Goal: Task Accomplishment & Management: Manage account settings

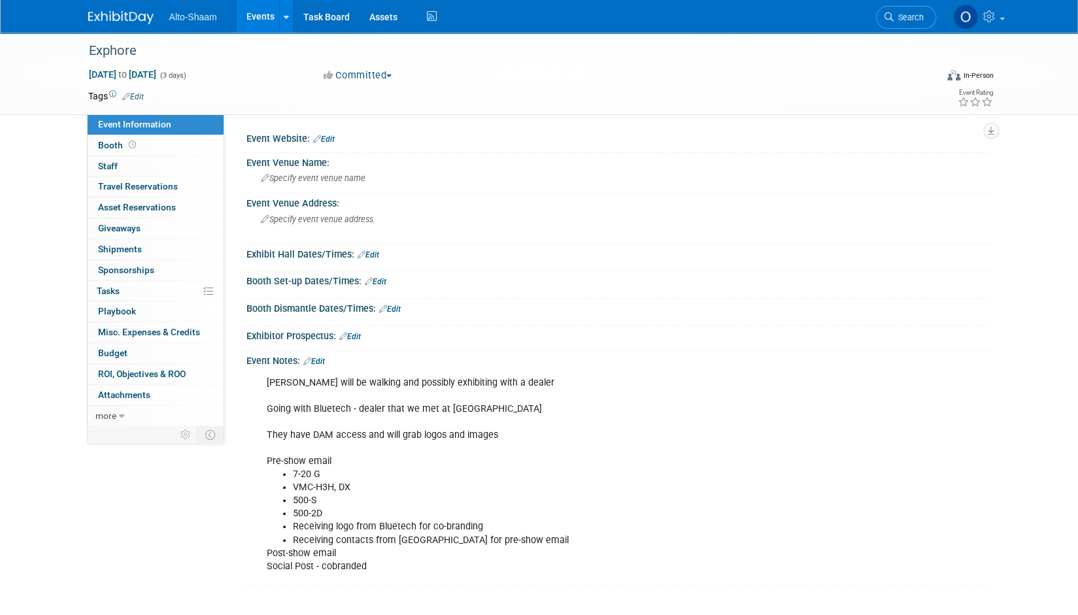
click at [255, 24] on link "Events" at bounding box center [261, 16] width 48 height 33
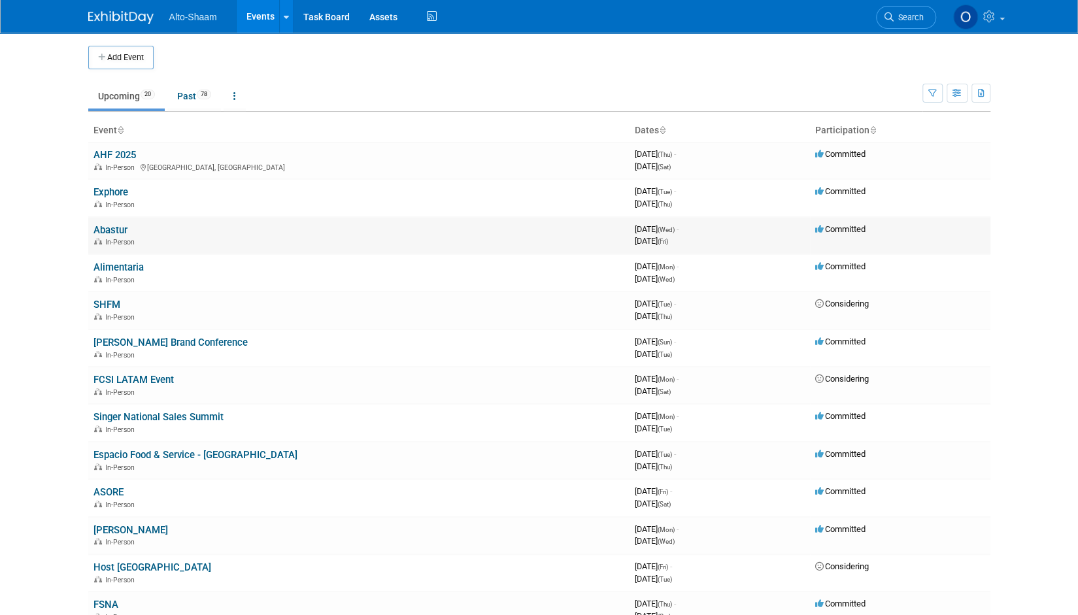
click at [118, 231] on link "Abastur" at bounding box center [110, 230] width 34 height 12
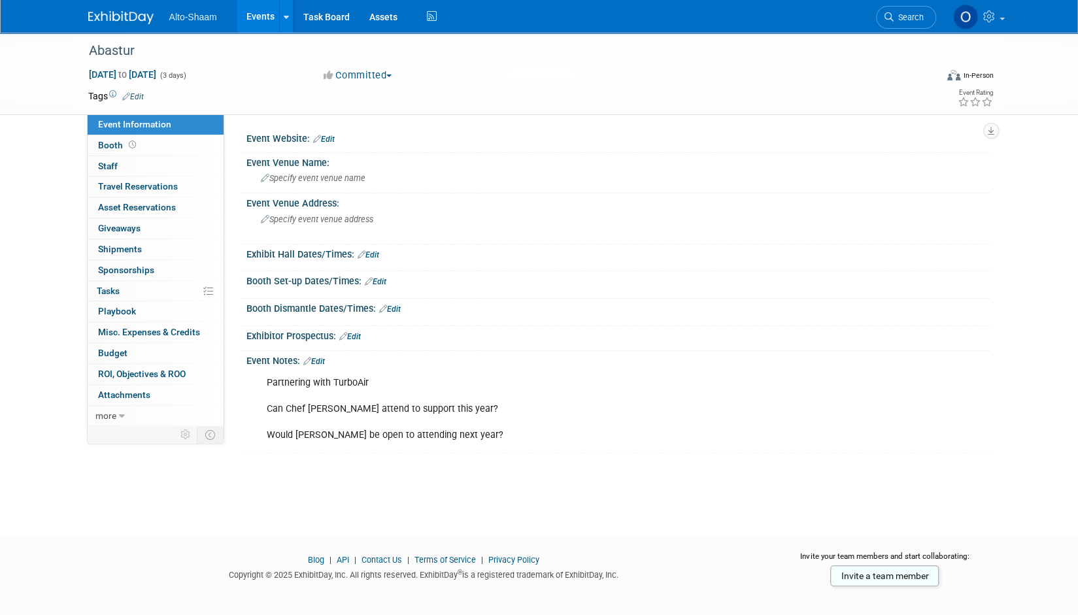
click at [254, 31] on link "Events" at bounding box center [261, 16] width 48 height 33
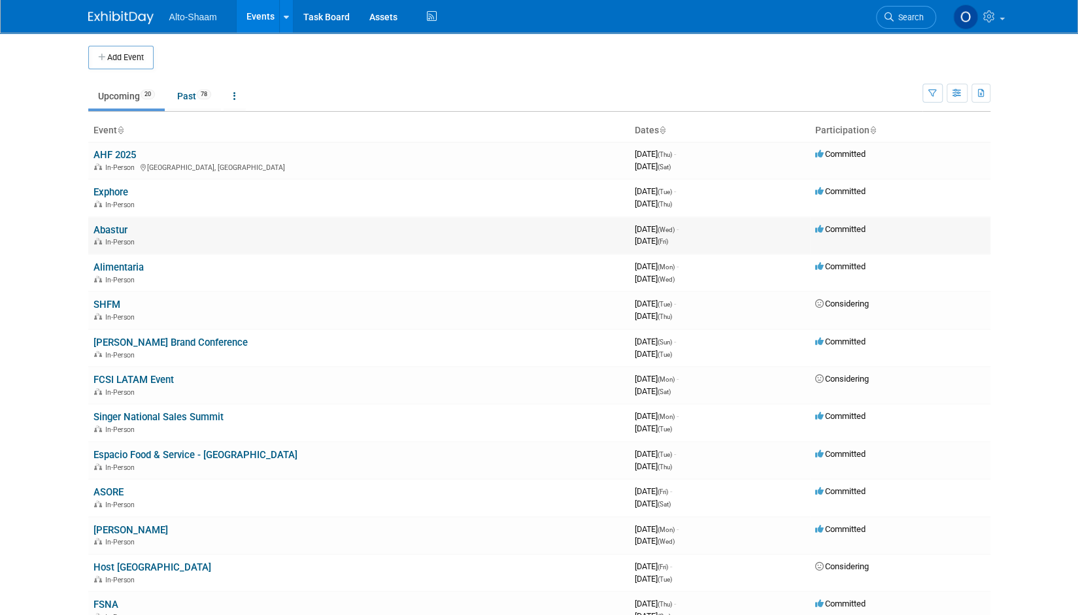
click at [112, 229] on link "Abastur" at bounding box center [110, 230] width 34 height 12
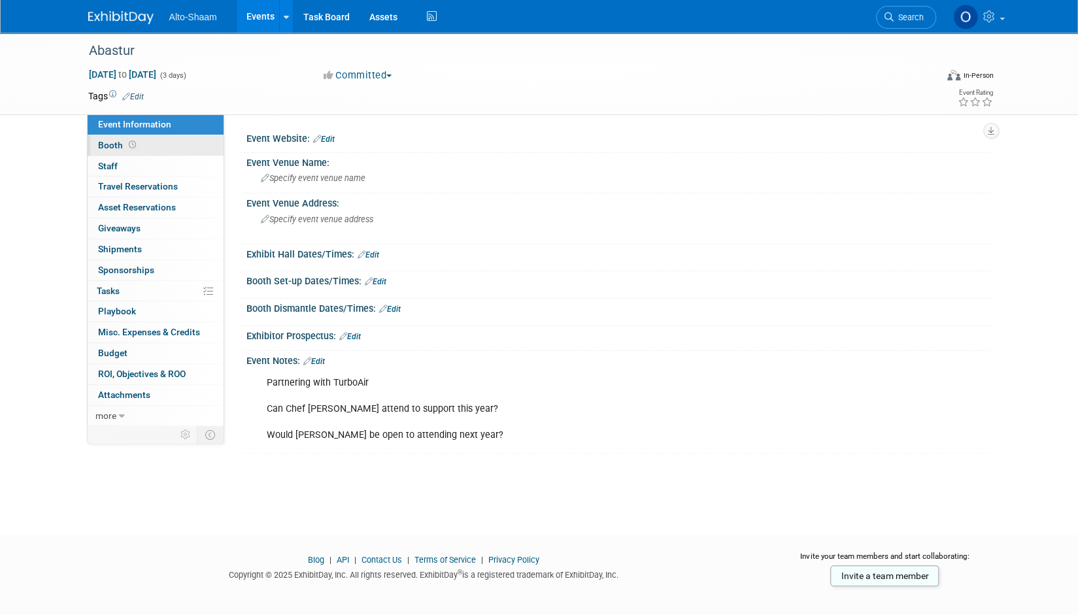
click at [161, 148] on link "Booth" at bounding box center [156, 145] width 136 height 20
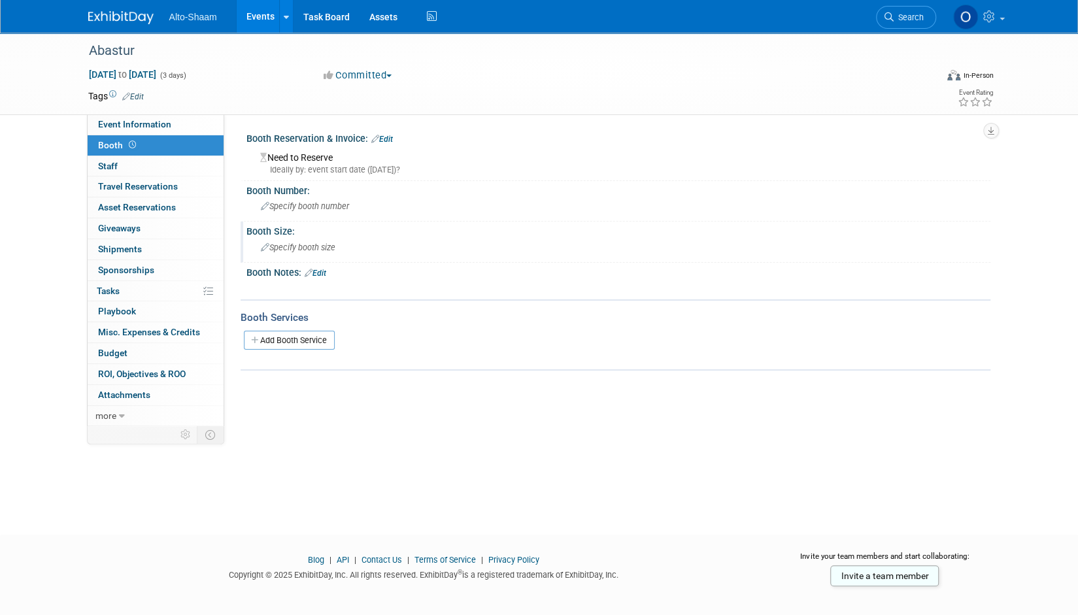
click at [297, 244] on span "Specify booth size" at bounding box center [298, 248] width 75 height 10
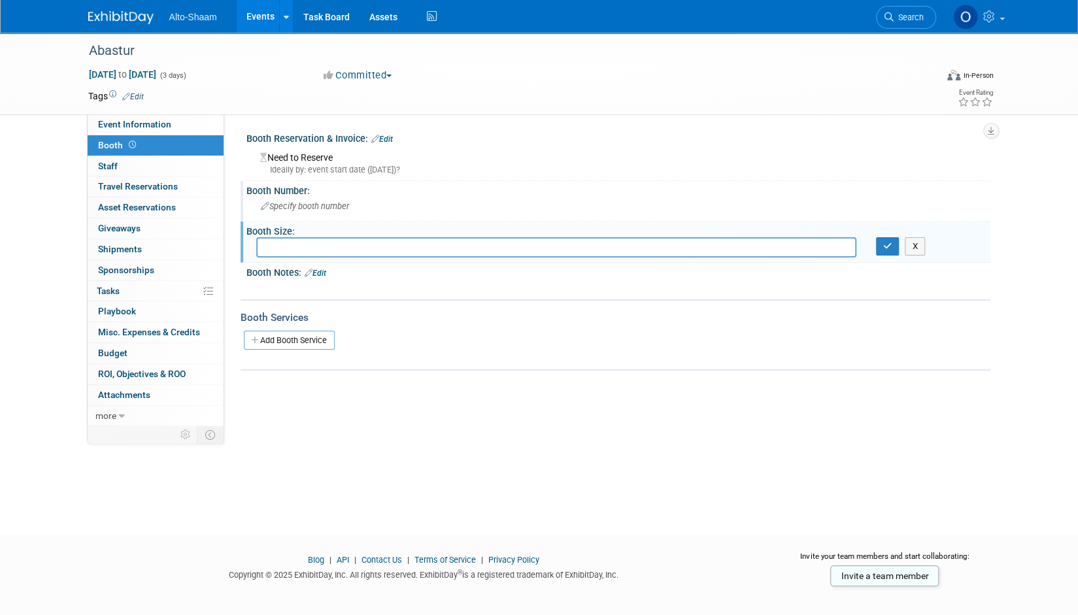
click at [306, 211] on span "Specify booth number" at bounding box center [305, 206] width 88 height 10
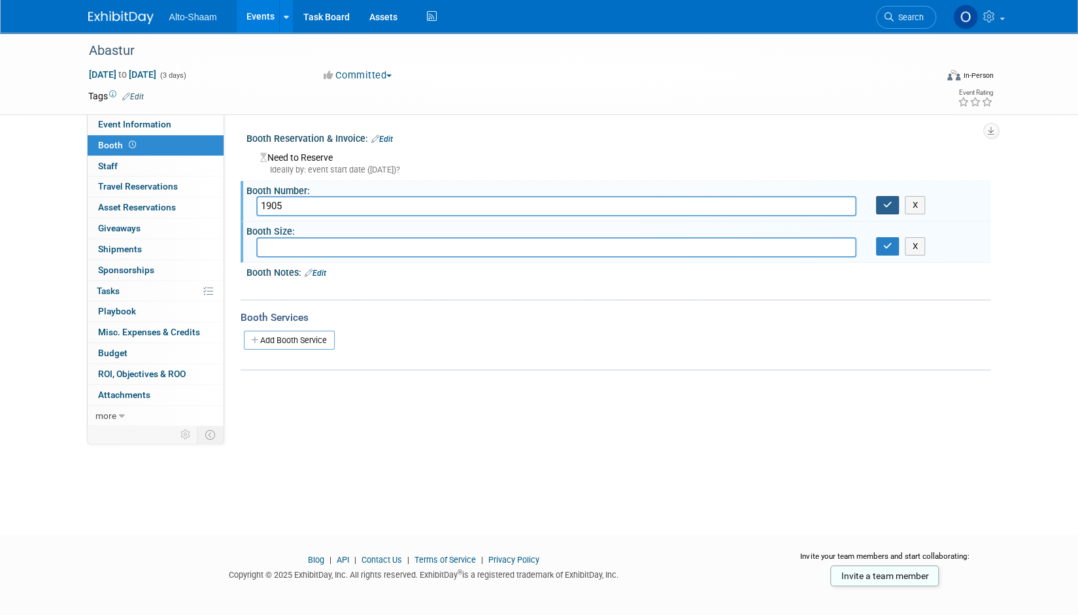
type input "1905"
click at [886, 207] on icon "button" at bounding box center [887, 205] width 9 height 8
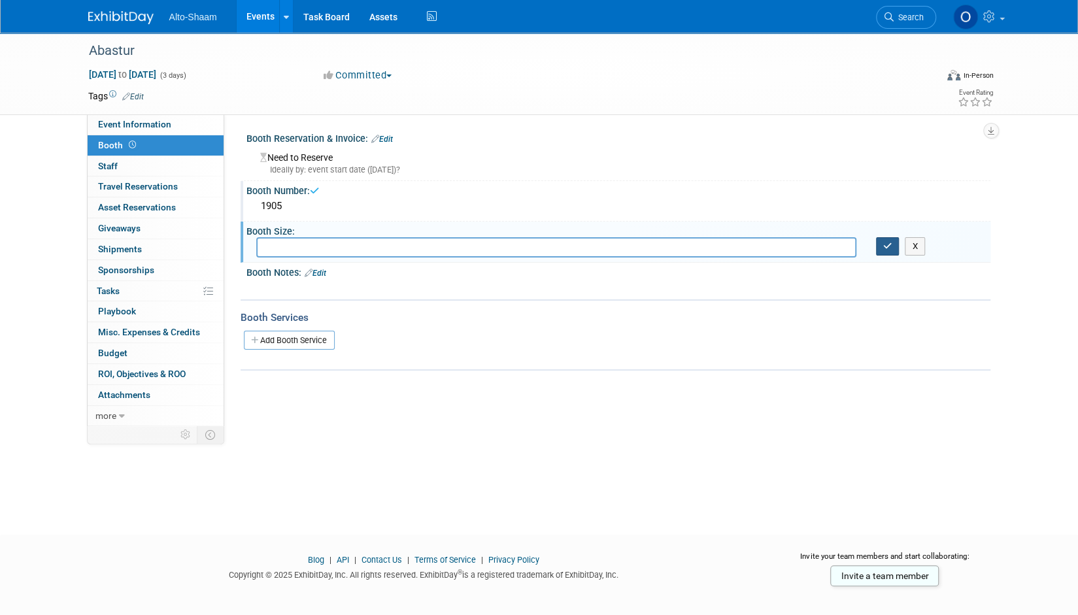
click at [890, 244] on icon "button" at bounding box center [887, 246] width 9 height 8
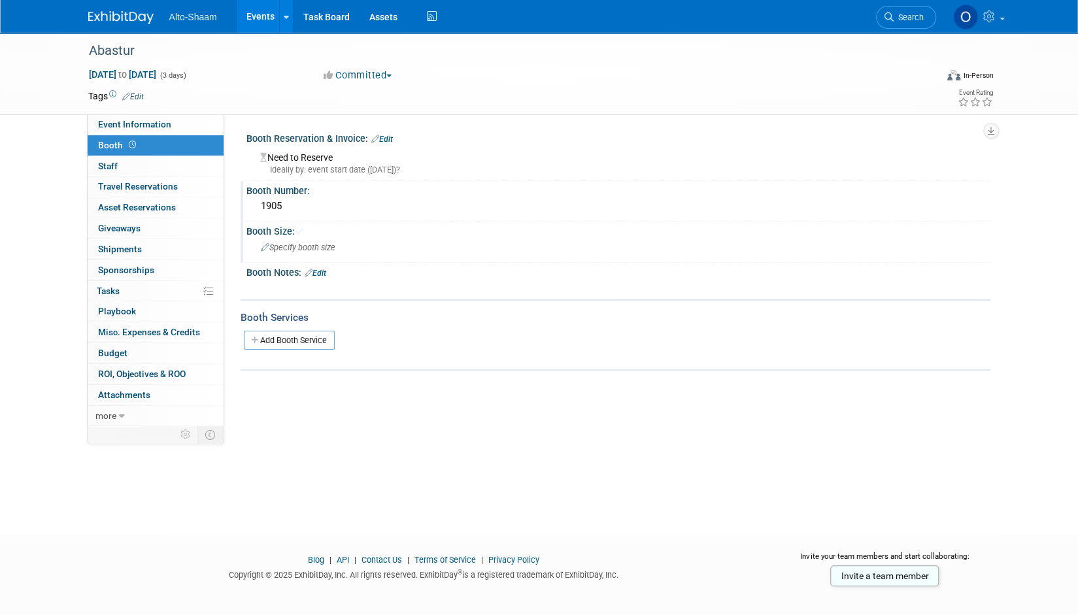
click at [259, 14] on link "Events" at bounding box center [261, 16] width 48 height 33
